Goal: Task Accomplishment & Management: Manage account settings

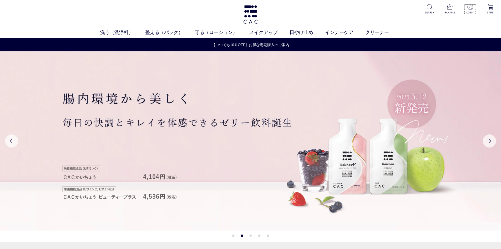
click at [469, 9] on img at bounding box center [470, 7] width 6 height 6
